Goal: Task Accomplishment & Management: Manage account settings

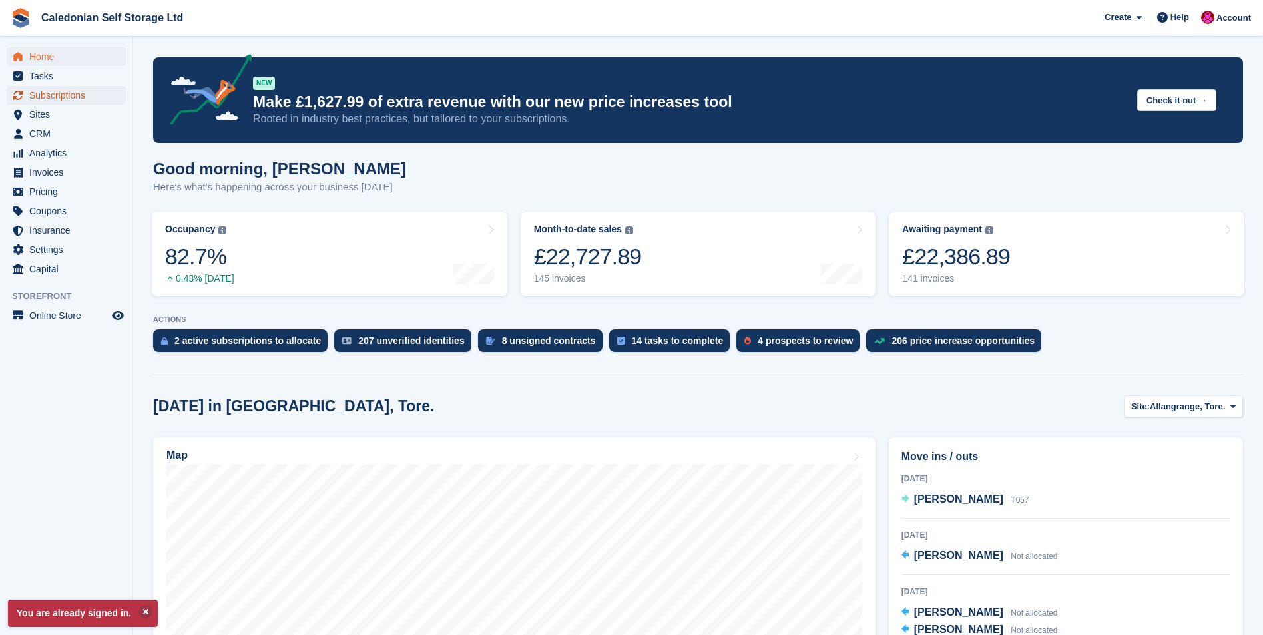
click at [79, 93] on span "Subscriptions" at bounding box center [69, 95] width 80 height 19
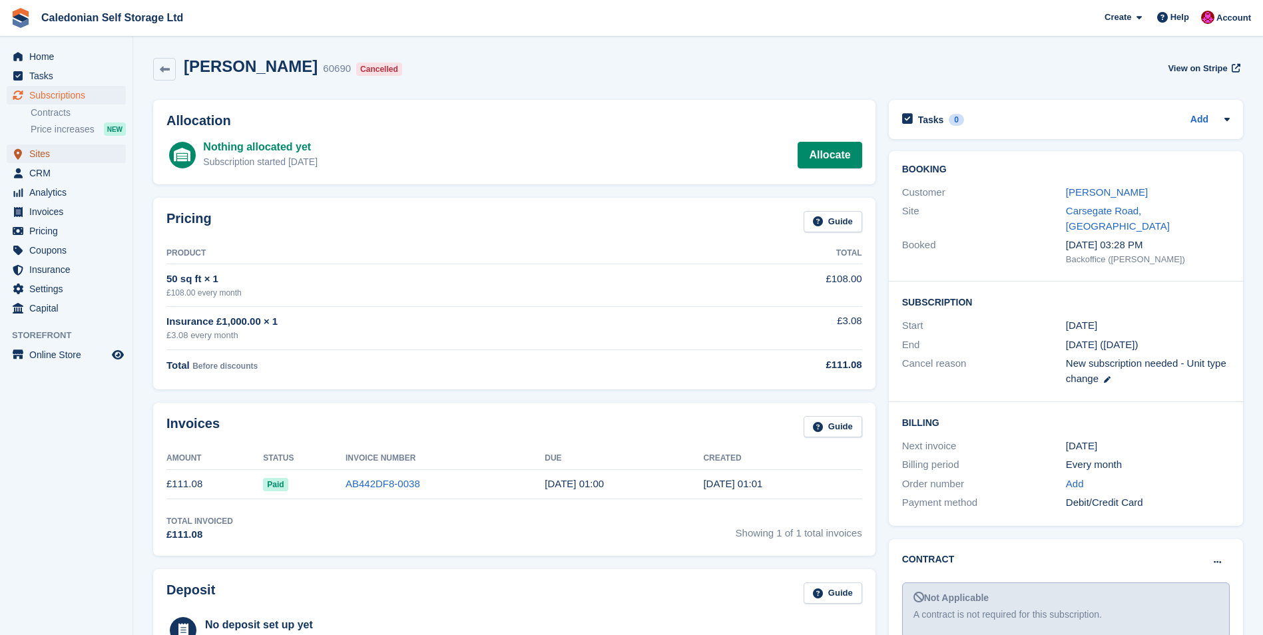
click at [47, 155] on span "Sites" at bounding box center [69, 153] width 80 height 19
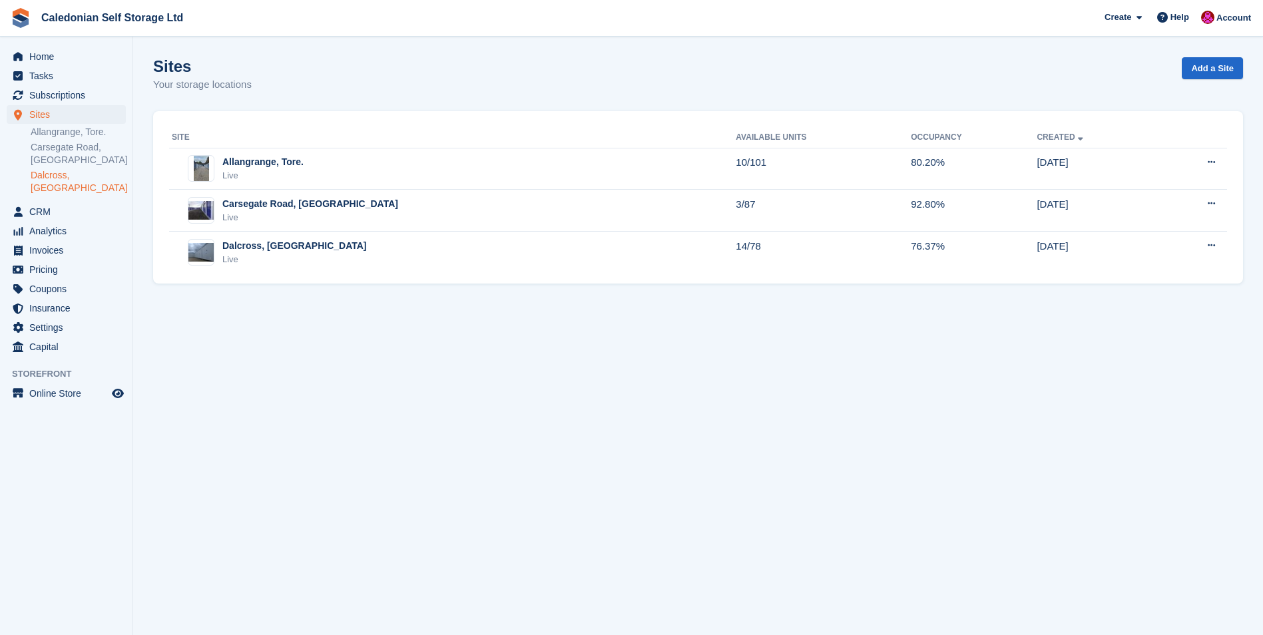
click at [65, 176] on link "Dalcross, [GEOGRAPHIC_DATA]" at bounding box center [78, 181] width 95 height 25
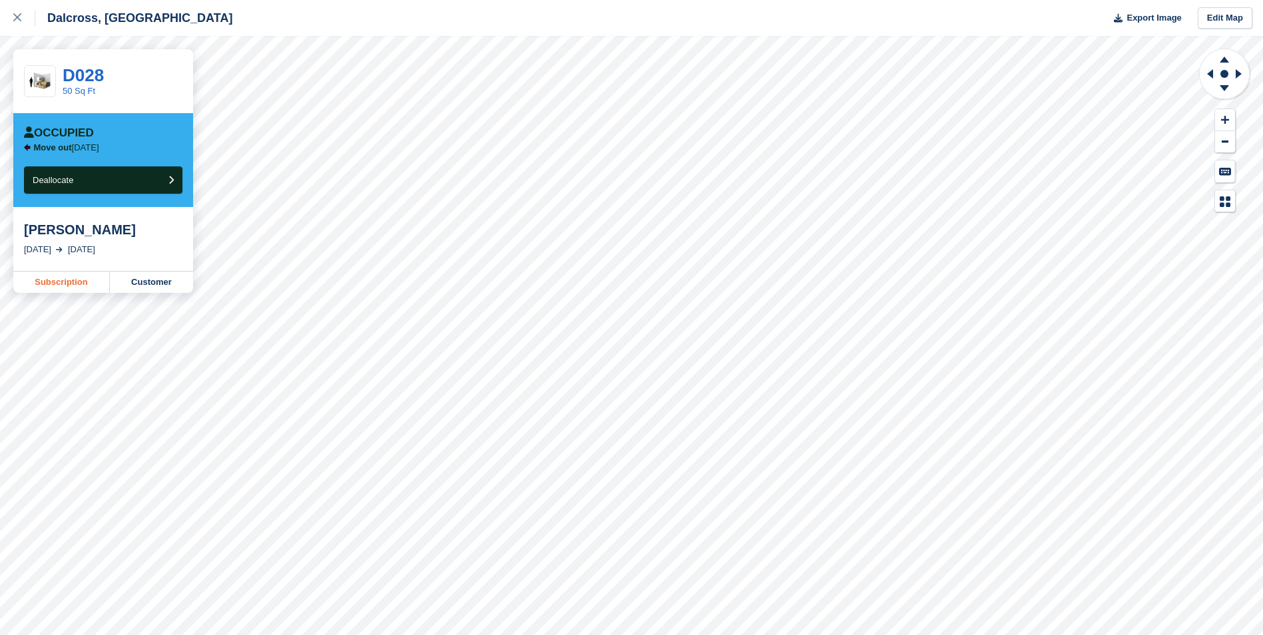
click at [44, 278] on link "Subscription" at bounding box center [61, 282] width 97 height 21
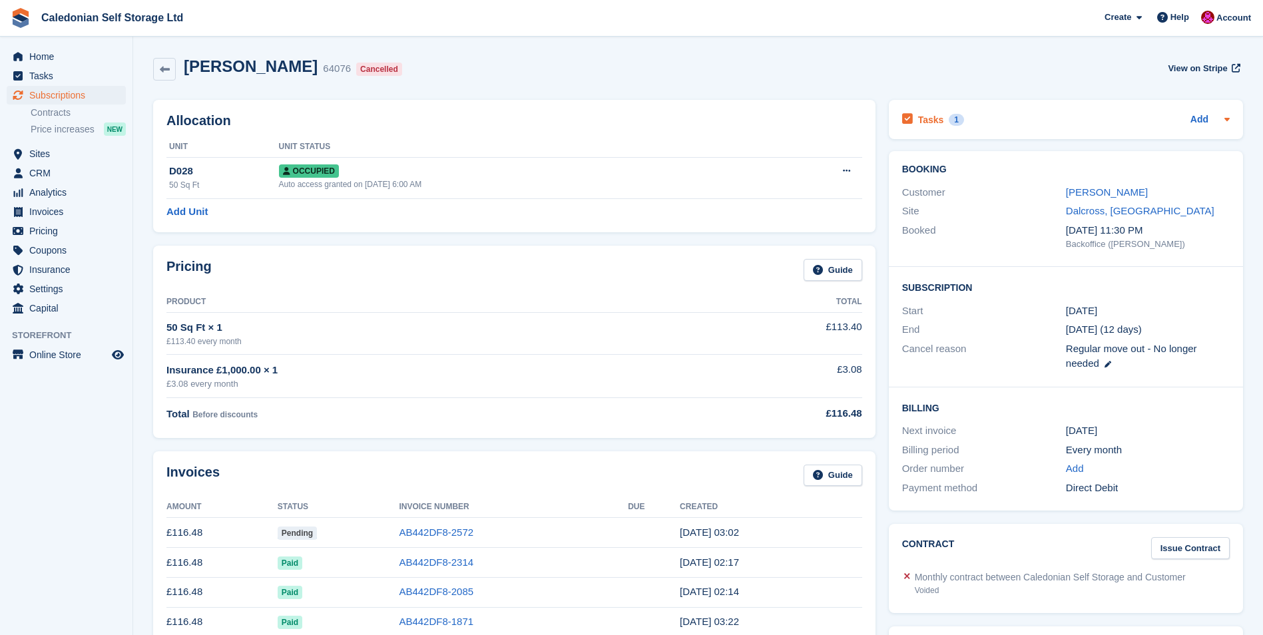
click at [1052, 114] on div "Tasks 1 Add" at bounding box center [1066, 120] width 328 height 18
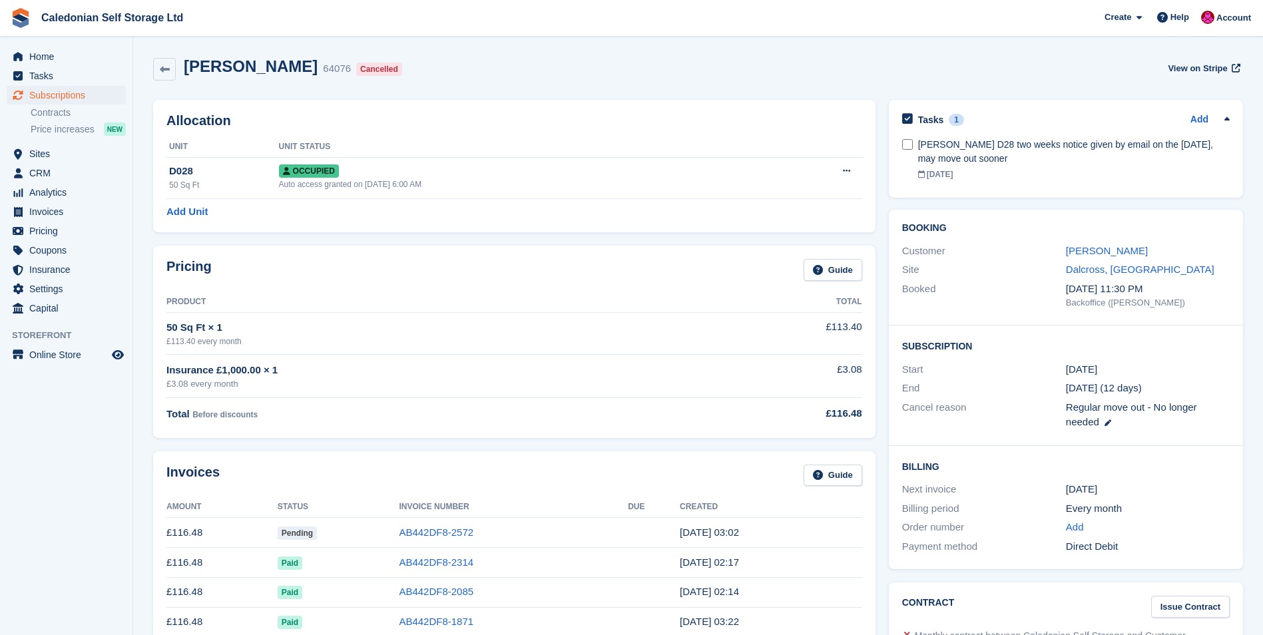
click at [868, 71] on div "[PERSON_NAME] 64076 Cancelled View on Stripe" at bounding box center [698, 69] width 1090 height 24
click at [167, 65] on icon at bounding box center [165, 70] width 10 height 10
